Goal: Obtain resource: Download file/media

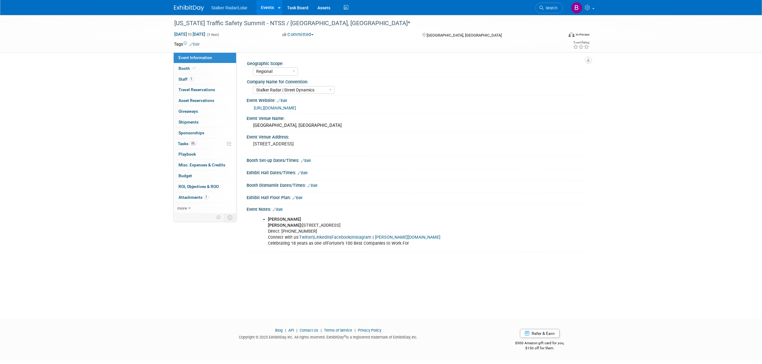
select select "Regional"
select select "Stalker Radar | Street Dynamics"
click at [269, 9] on link "Events" at bounding box center [268, 7] width 22 height 15
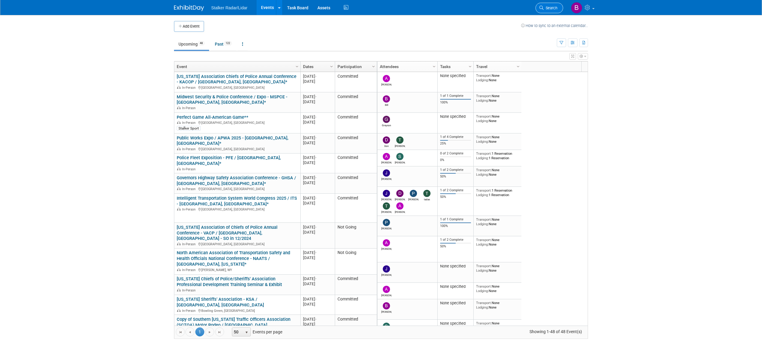
click at [546, 8] on span "Search" at bounding box center [551, 8] width 14 height 5
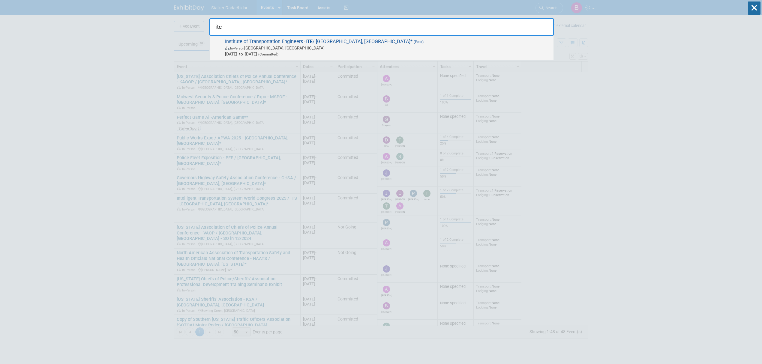
type input "ite"
click at [285, 46] on span "In-Person Orlando, FL" at bounding box center [388, 48] width 326 height 6
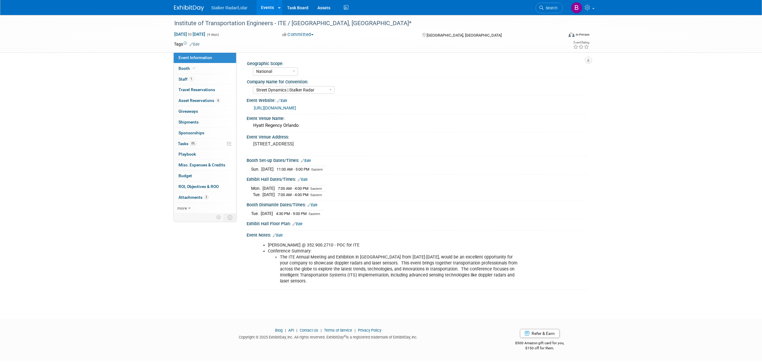
select select "National"
select select "Street Dynamics | Stalker Radar"
click at [281, 237] on link "Edit" at bounding box center [278, 235] width 10 height 4
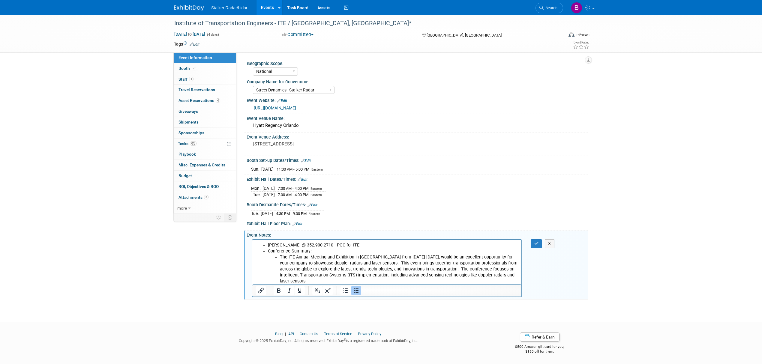
click at [257, 245] on ul "Mr. Olsen @ 352.900.2710 - POC for ITE Conference Summary: The ITE Annual Meeti…" at bounding box center [387, 263] width 262 height 42
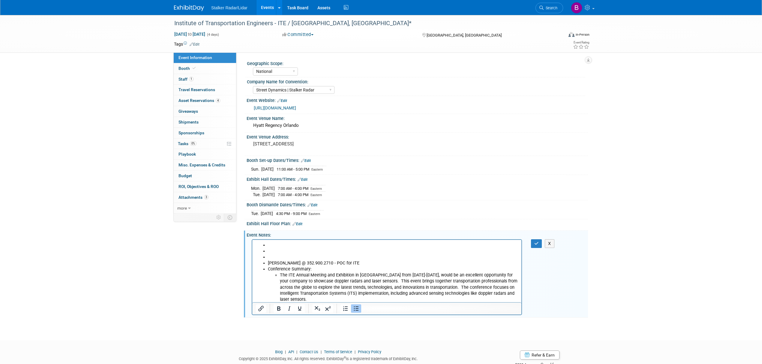
drag, startPoint x: 268, startPoint y: 252, endPoint x: 253, endPoint y: 248, distance: 15.1
click at [253, 248] on html "Mr. Olsen @ 352.900.2710 - POC for ITE Conference Summary: The ITE Annual Meeti…" at bounding box center [386, 271] width 269 height 63
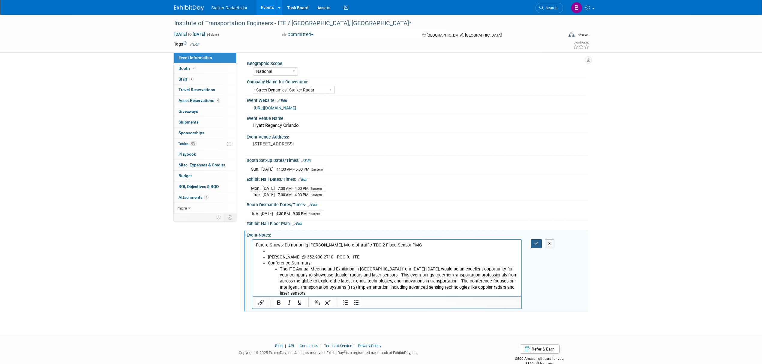
click at [538, 243] on icon "button" at bounding box center [536, 244] width 5 height 4
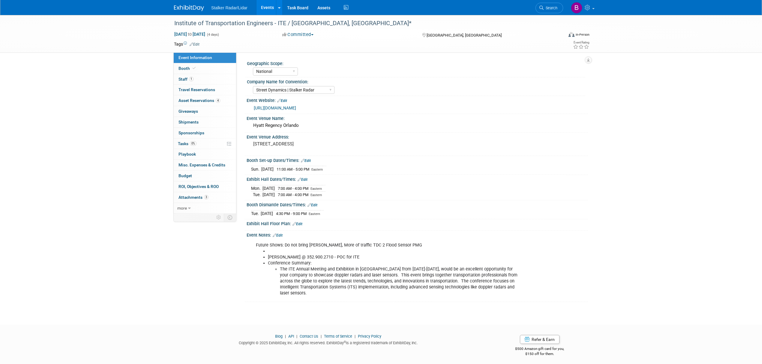
click at [263, 7] on link "Events" at bounding box center [268, 7] width 22 height 15
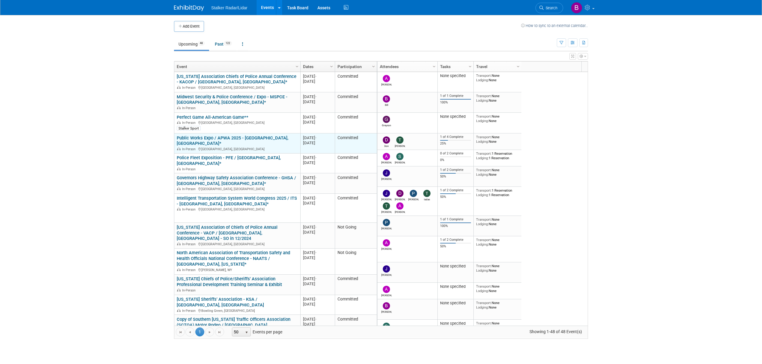
click at [225, 138] on link "Public Works Expo / APWA 2025 - [GEOGRAPHIC_DATA], [GEOGRAPHIC_DATA]*" at bounding box center [233, 140] width 112 height 11
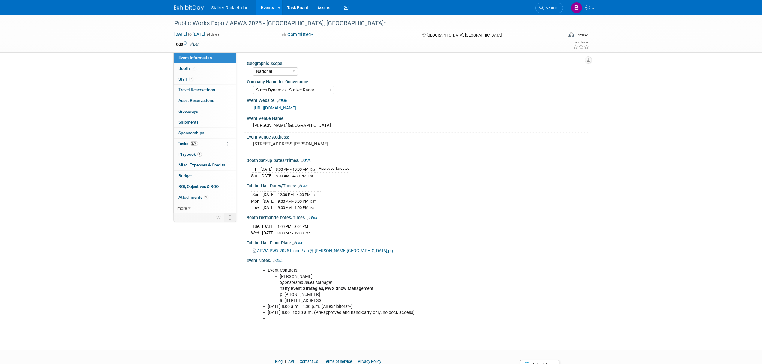
select select "National"
select select "Street Dynamics | Stalker Radar"
click at [184, 71] on span "Booth" at bounding box center [188, 68] width 18 height 5
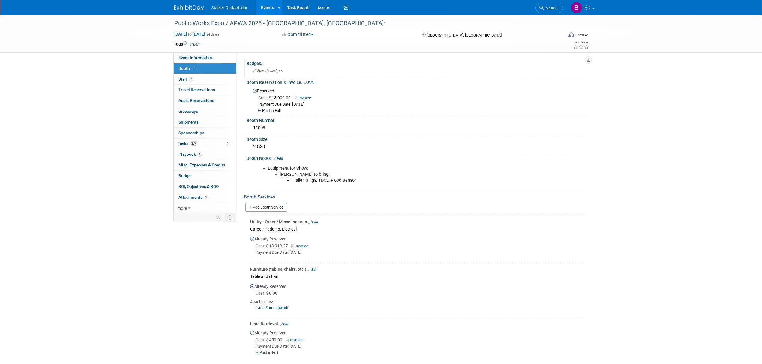
click at [271, 74] on div "Specify badges" at bounding box center [417, 70] width 332 height 9
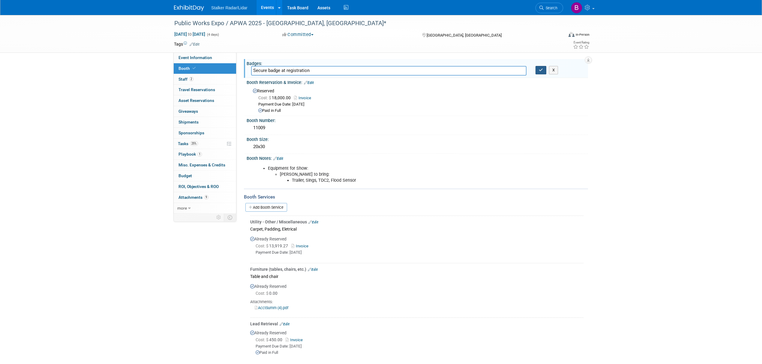
type input "Secure badge at registration"
click at [544, 69] on button "button" at bounding box center [541, 70] width 11 height 8
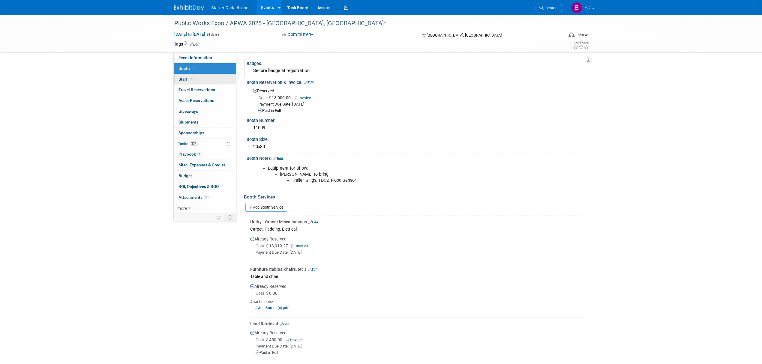
click at [193, 78] on span "2" at bounding box center [191, 79] width 5 height 5
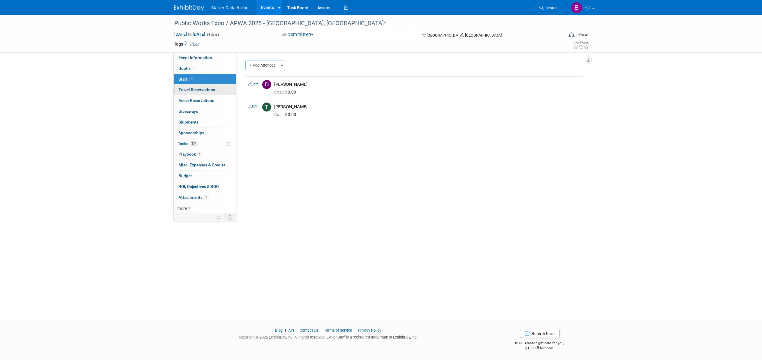
click at [190, 88] on span "Travel Reservations 0" at bounding box center [197, 89] width 37 height 5
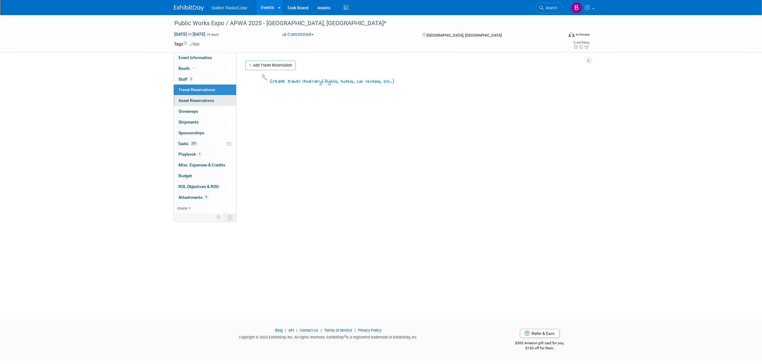
click at [206, 101] on span "Asset Reservations 0" at bounding box center [197, 100] width 36 height 5
click at [201, 113] on link "0 Giveaways 0" at bounding box center [205, 111] width 62 height 11
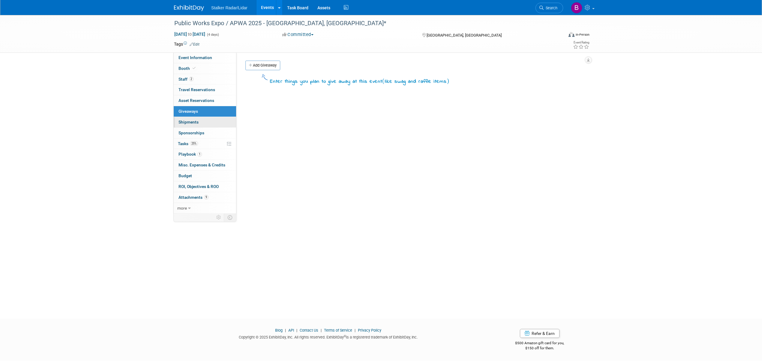
click at [200, 127] on link "0 Shipments 0" at bounding box center [205, 122] width 62 height 11
click at [205, 143] on link "25% Tasks 25%" at bounding box center [205, 144] width 62 height 11
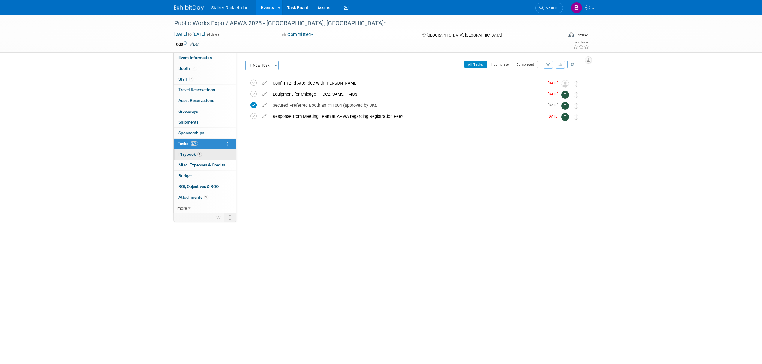
click at [203, 157] on link "1 Playbook 1" at bounding box center [205, 154] width 62 height 11
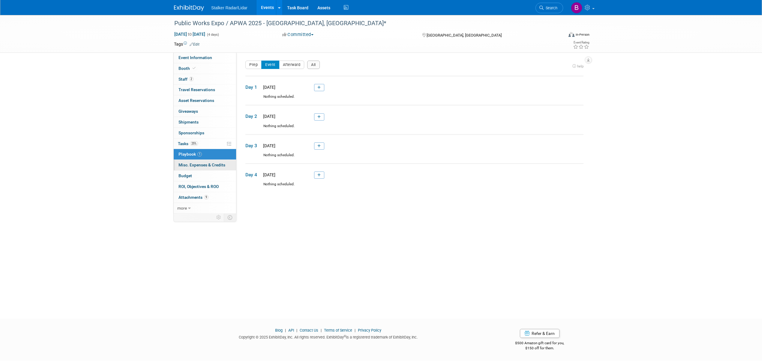
click at [201, 170] on link "0 Misc. Expenses & Credits 0" at bounding box center [205, 165] width 62 height 11
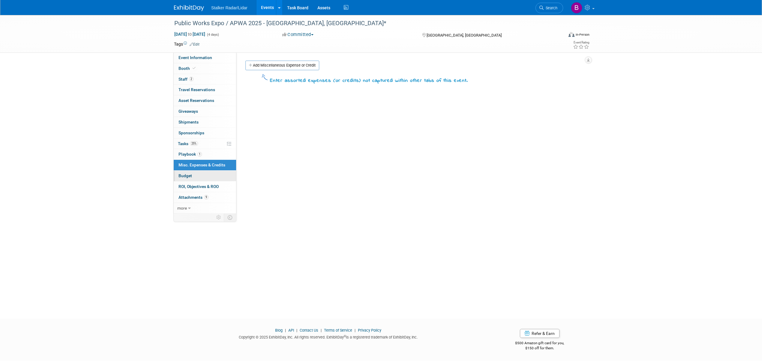
click at [197, 178] on link "Budget" at bounding box center [205, 176] width 62 height 11
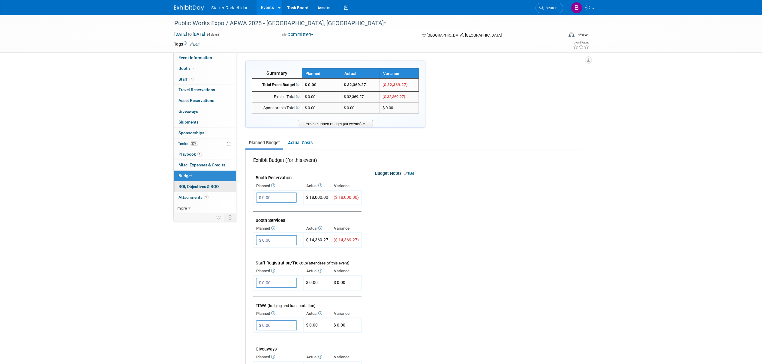
click at [195, 189] on span "ROI, Objectives & ROO 0" at bounding box center [199, 186] width 40 height 5
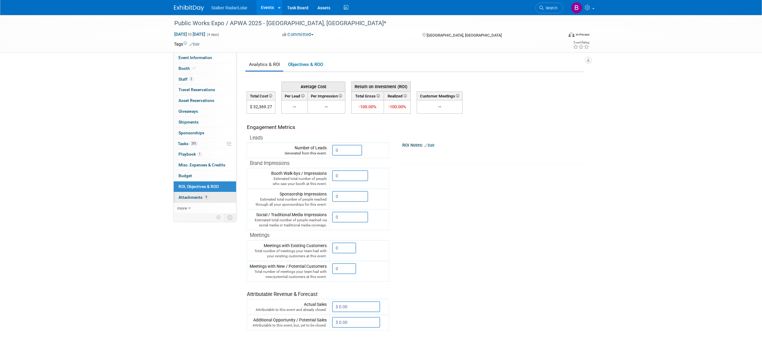
click at [196, 200] on span "Attachments 9" at bounding box center [194, 197] width 30 height 5
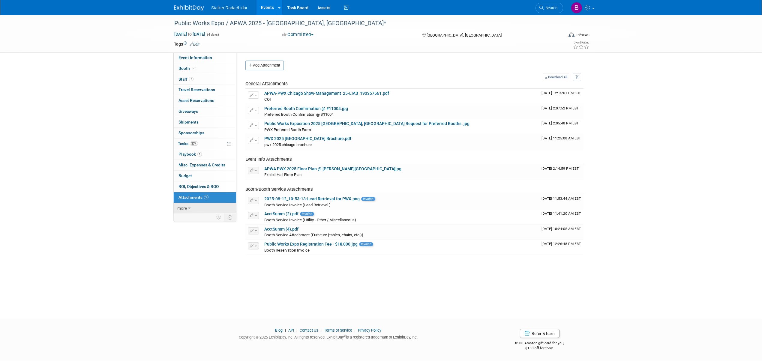
click at [196, 212] on link "more" at bounding box center [205, 208] width 62 height 11
click at [203, 221] on span "Event Binder (.pdf export)" at bounding box center [203, 218] width 48 height 5
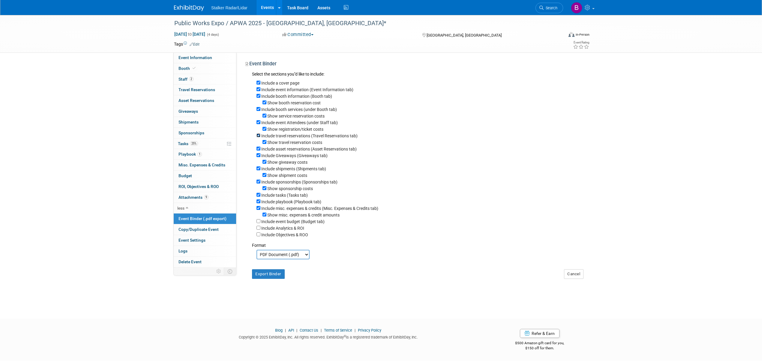
click at [258, 136] on input "Include travel reservations (Travel Reservations tab)" at bounding box center [259, 136] width 4 height 4
checkbox input "false"
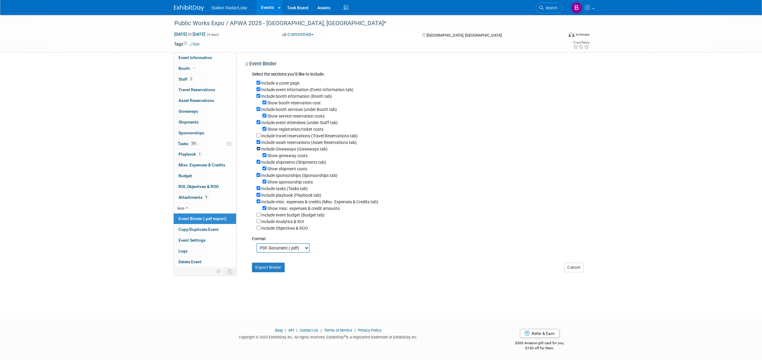
click at [260, 149] on input "Include Giveaways (Giveaways tab)" at bounding box center [259, 149] width 4 height 4
checkbox input "false"
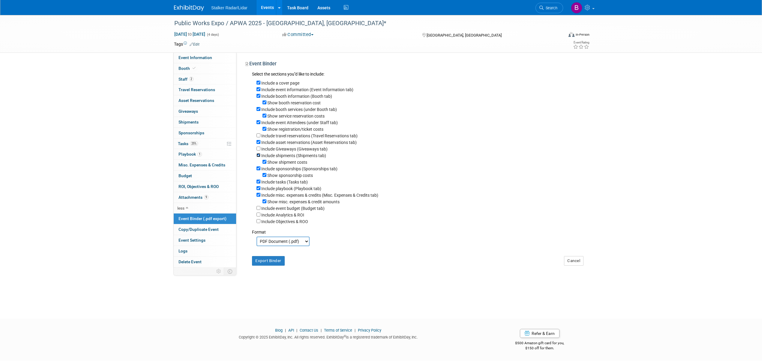
click at [257, 157] on input "Include shipments (Shipments tab)" at bounding box center [259, 155] width 4 height 4
checkbox input "false"
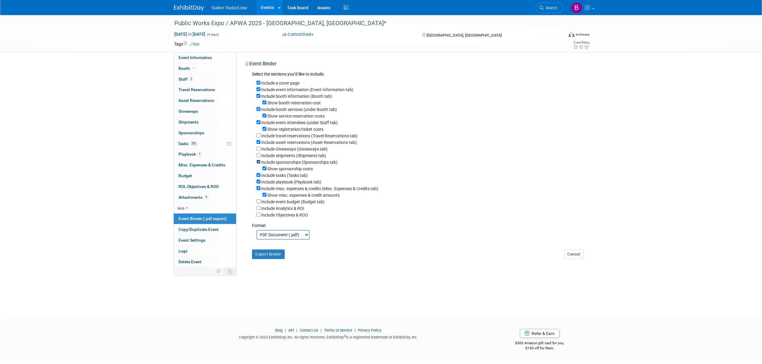
click at [259, 164] on input "Include sponsorships (Sponsorships tab)" at bounding box center [259, 162] width 4 height 4
checkbox input "false"
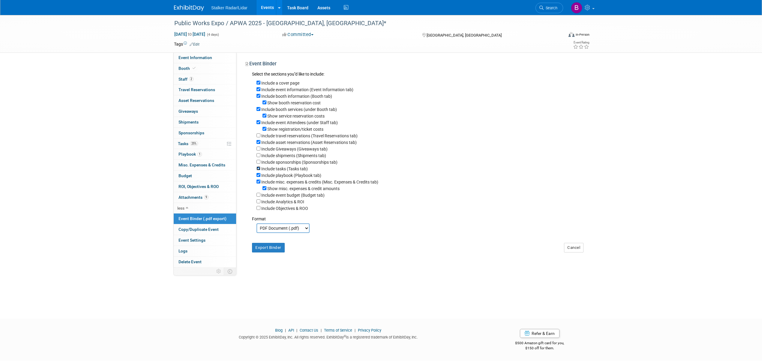
click at [259, 170] on input "Include tasks (Tasks tab)" at bounding box center [259, 169] width 4 height 4
checkbox input "false"
click at [258, 177] on input "Include playbook (Playbook tab)" at bounding box center [259, 175] width 4 height 4
checkbox input "false"
click at [257, 181] on input "Include misc. expenses & credits (Misc. Expenses & Credits tab)" at bounding box center [259, 182] width 4 height 4
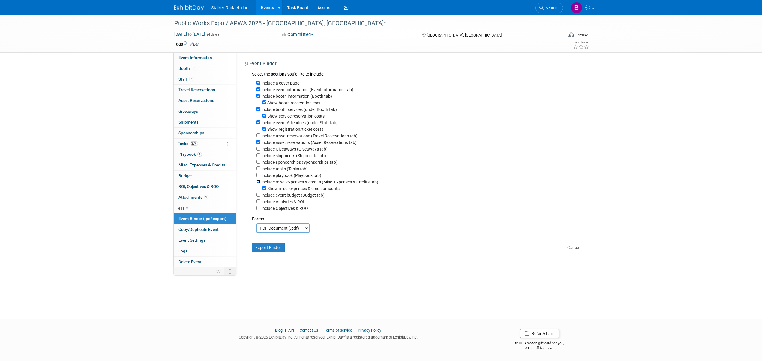
checkbox input "false"
click at [275, 245] on button "Export Binder" at bounding box center [268, 241] width 33 height 10
click at [266, 13] on link "Events" at bounding box center [268, 7] width 22 height 15
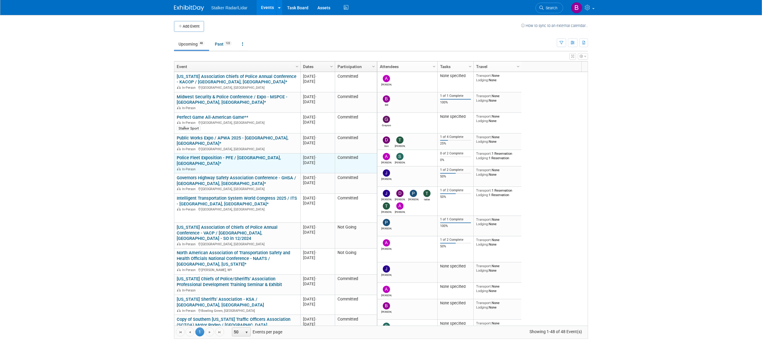
click at [220, 155] on link "Police Fleet Exposition - PFE / [GEOGRAPHIC_DATA], [GEOGRAPHIC_DATA]*" at bounding box center [229, 160] width 104 height 11
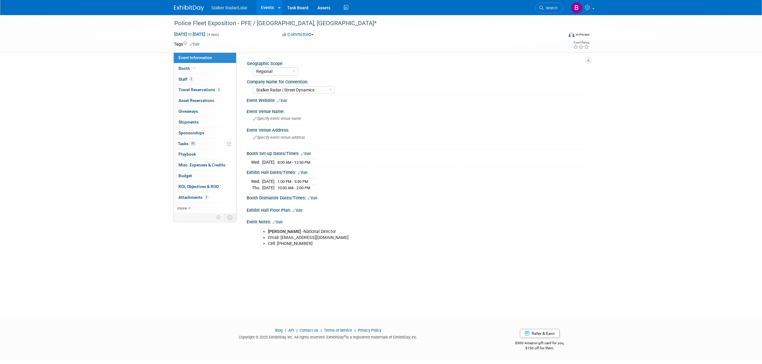
select select "Regional"
select select "Stalker Radar | Street Dynamics"
click at [200, 70] on link "Booth" at bounding box center [205, 68] width 62 height 11
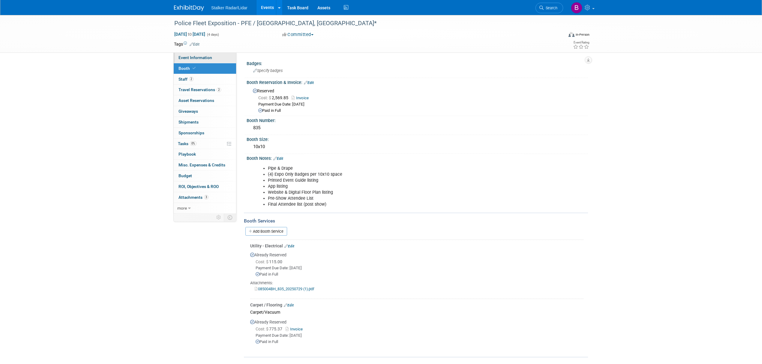
click at [197, 58] on span "Event Information" at bounding box center [196, 57] width 34 height 5
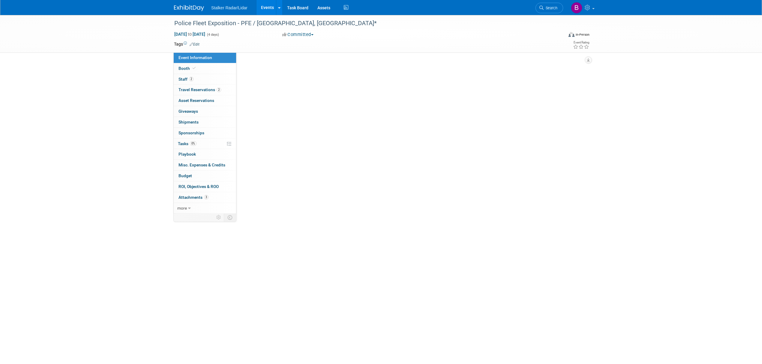
select select "Regional"
select select "Stalker Radar | Street Dynamics"
